Goal: Find specific fact: Find specific fact

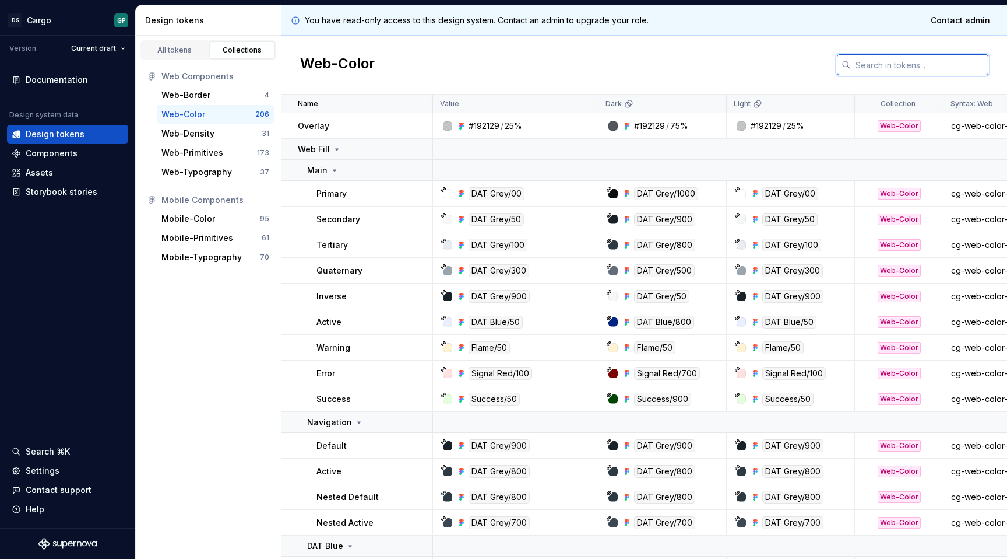
click at [879, 62] on input "text" at bounding box center [920, 64] width 138 height 21
paste input "0046e0"
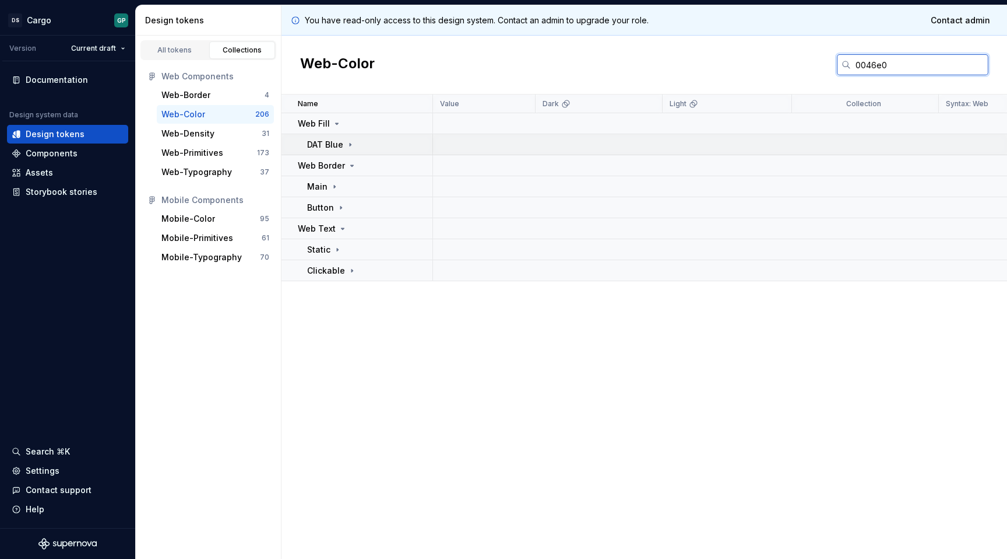
type input "0046e0"
click at [318, 142] on p "DAT Blue" at bounding box center [325, 145] width 36 height 12
